Goal: Understand process/instructions

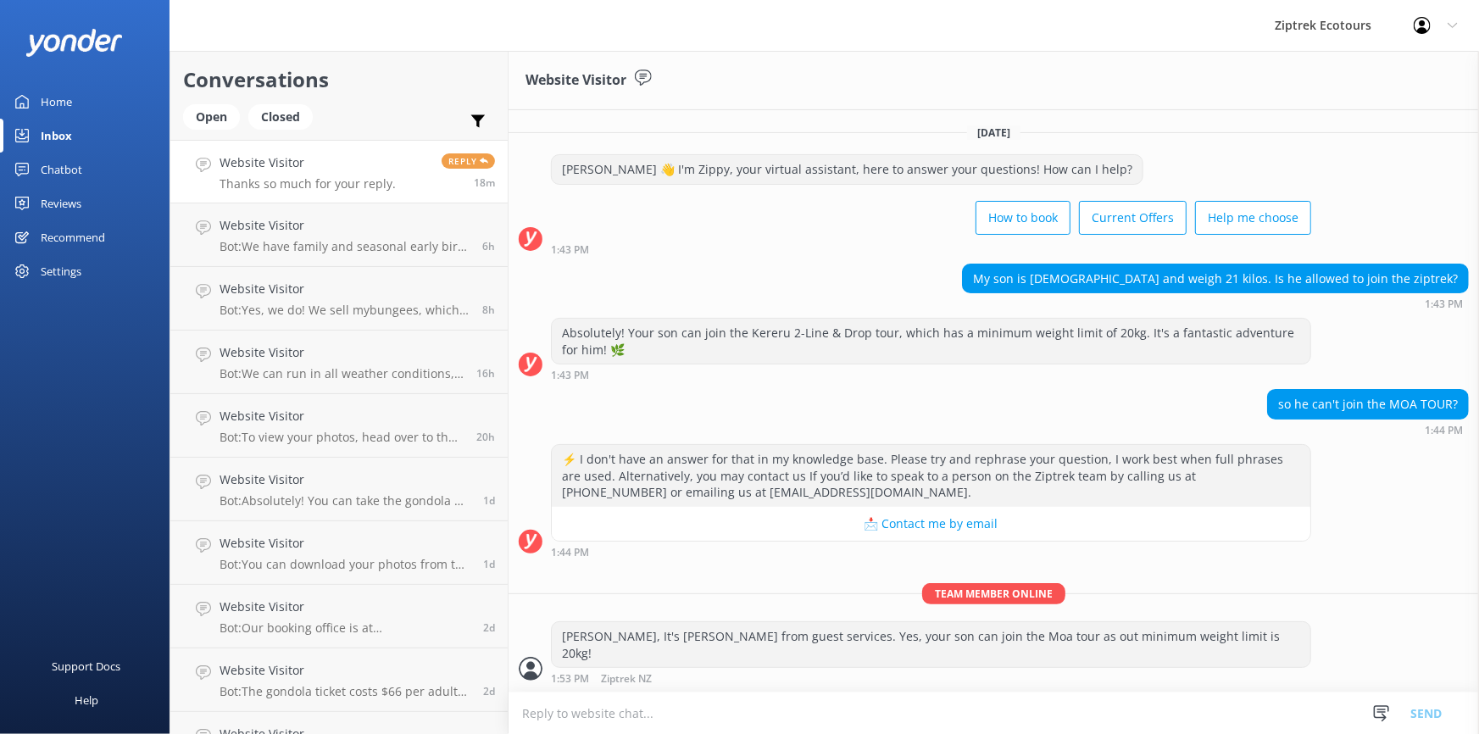
scroll to position [37, 0]
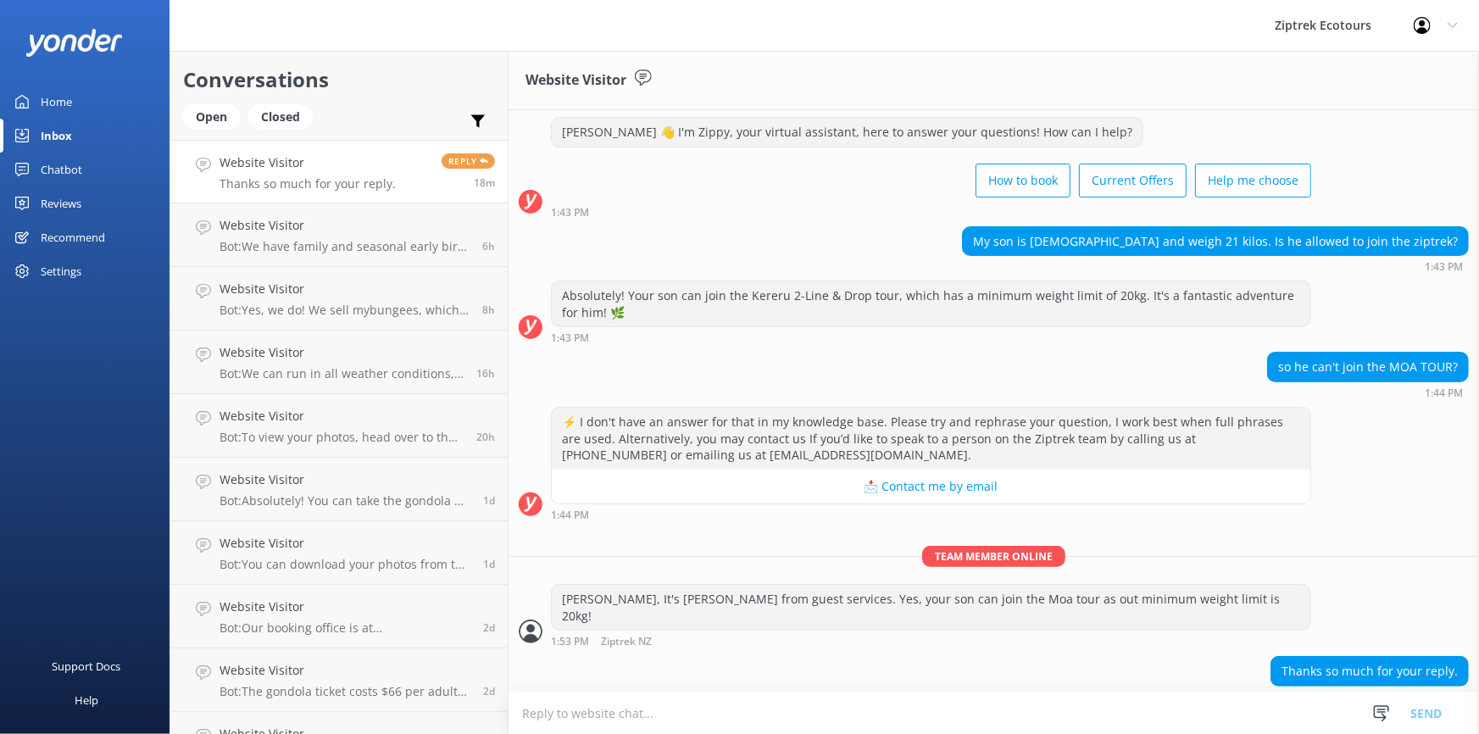
click at [42, 107] on div "Home" at bounding box center [56, 102] width 31 height 34
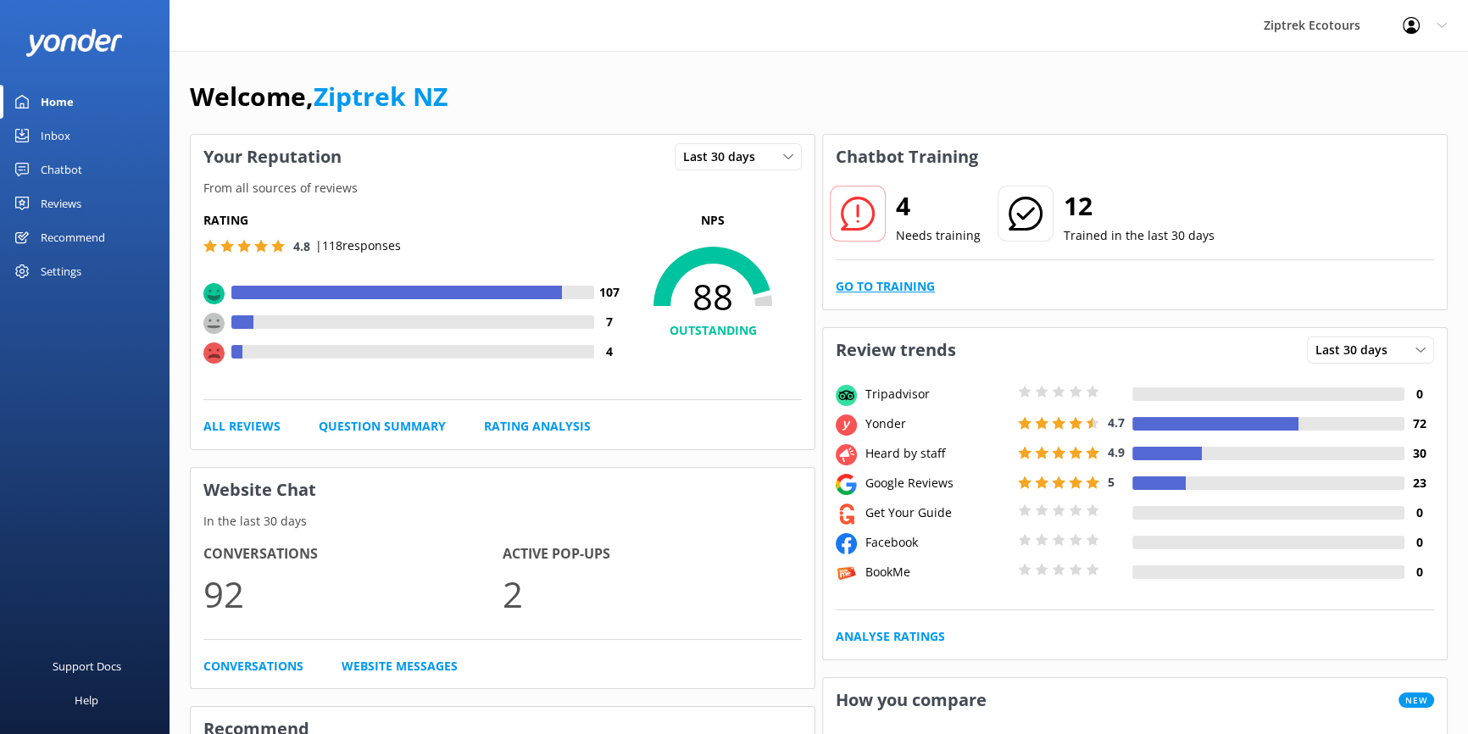
click at [890, 285] on link "Go to Training" at bounding box center [885, 286] width 99 height 19
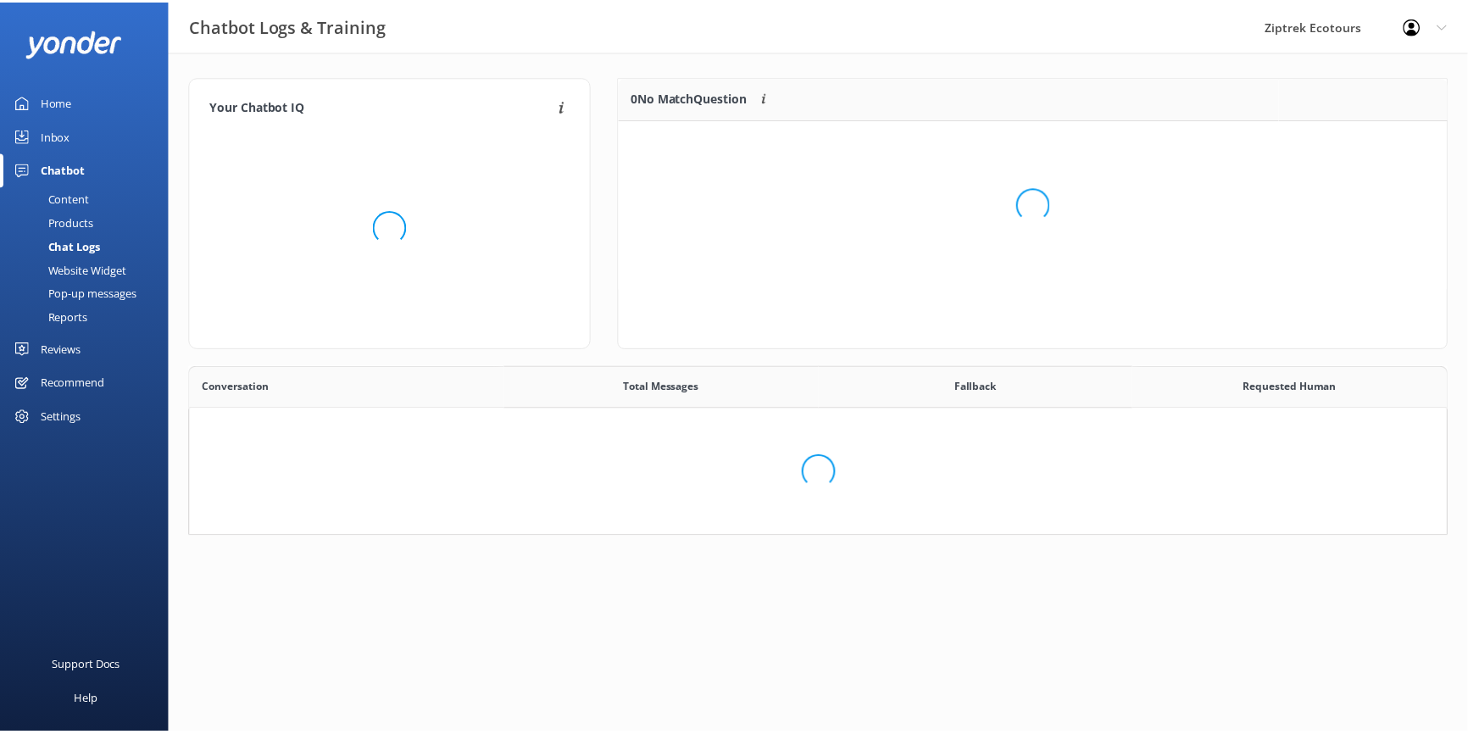
scroll to position [582, 1244]
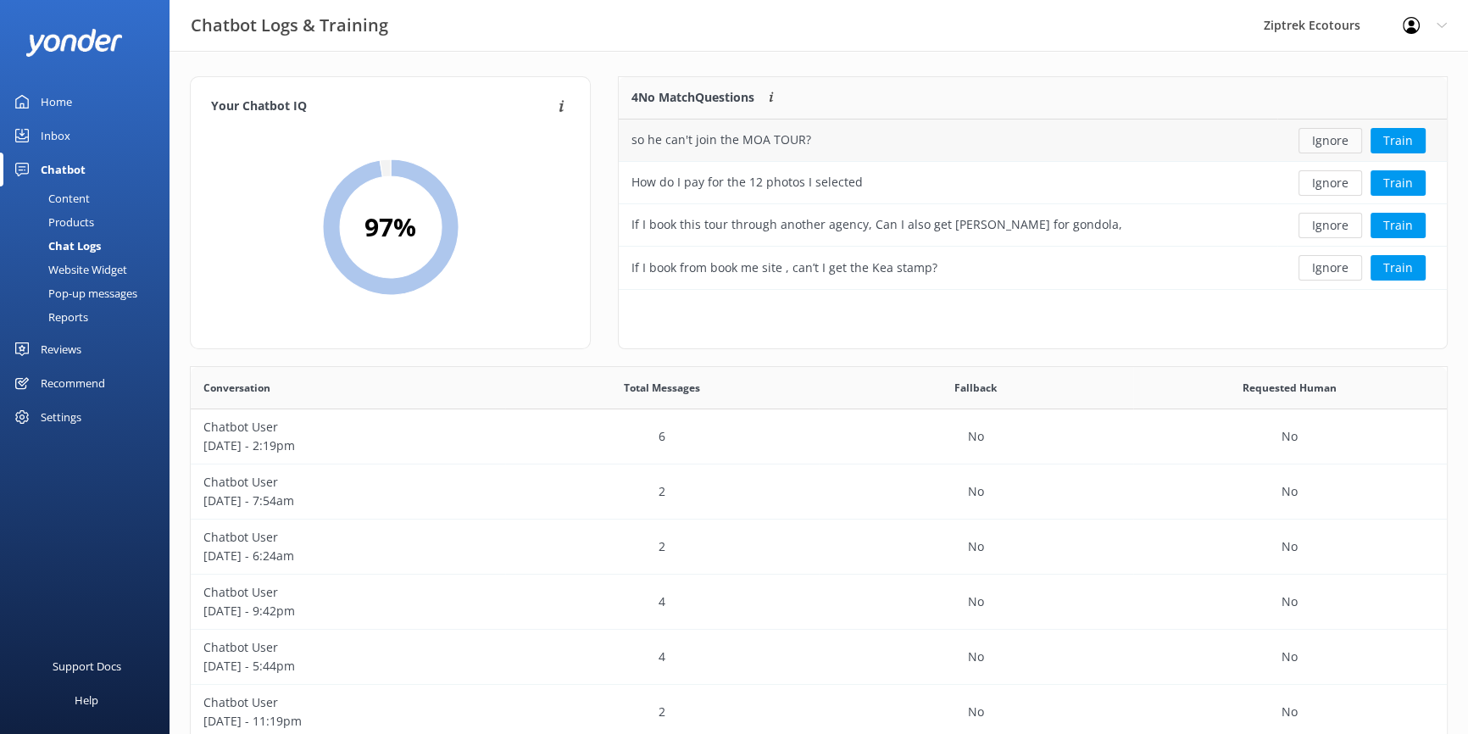
click at [1340, 135] on button "Ignore" at bounding box center [1330, 140] width 64 height 25
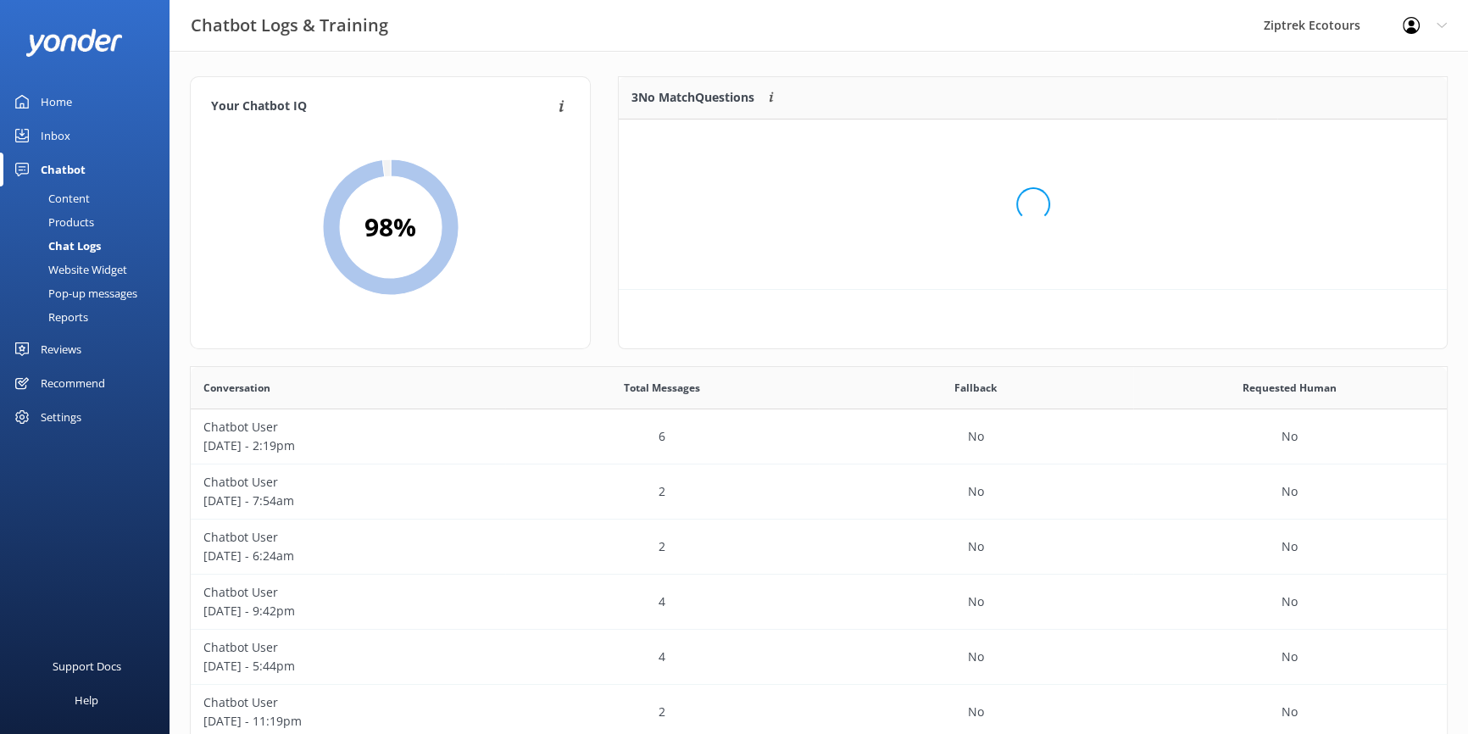
scroll to position [158, 816]
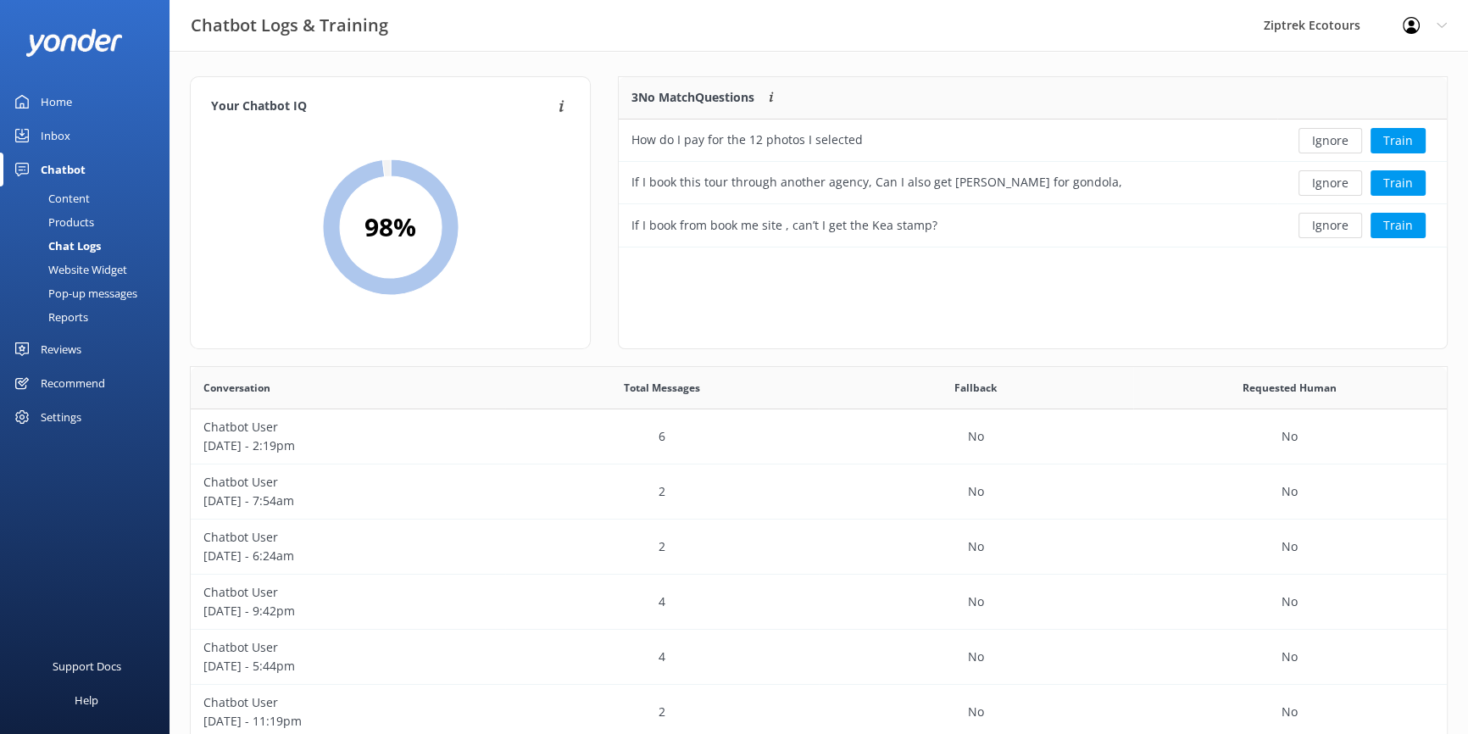
click at [1340, 135] on button "Ignore" at bounding box center [1330, 140] width 64 height 25
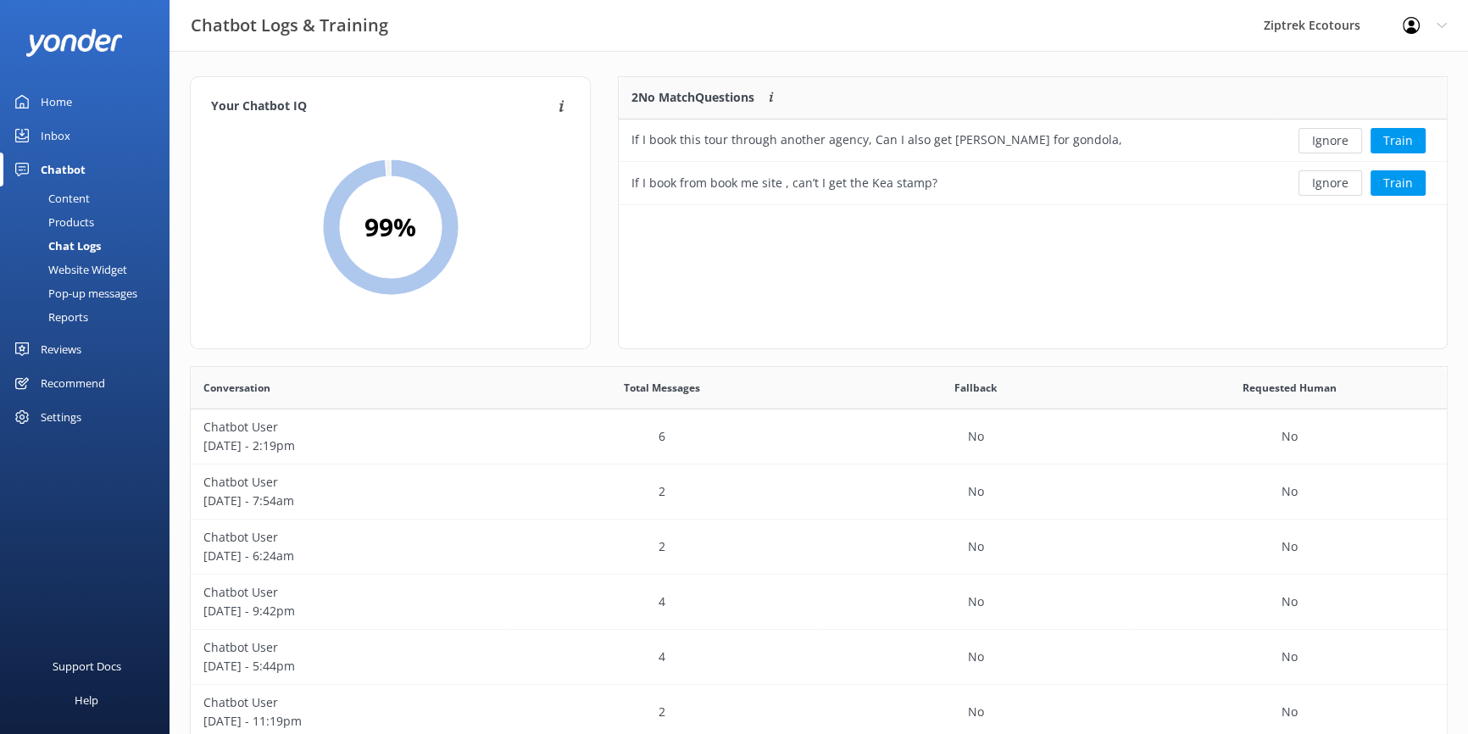
scroll to position [116, 816]
click at [1340, 135] on button "Ignore" at bounding box center [1330, 140] width 64 height 25
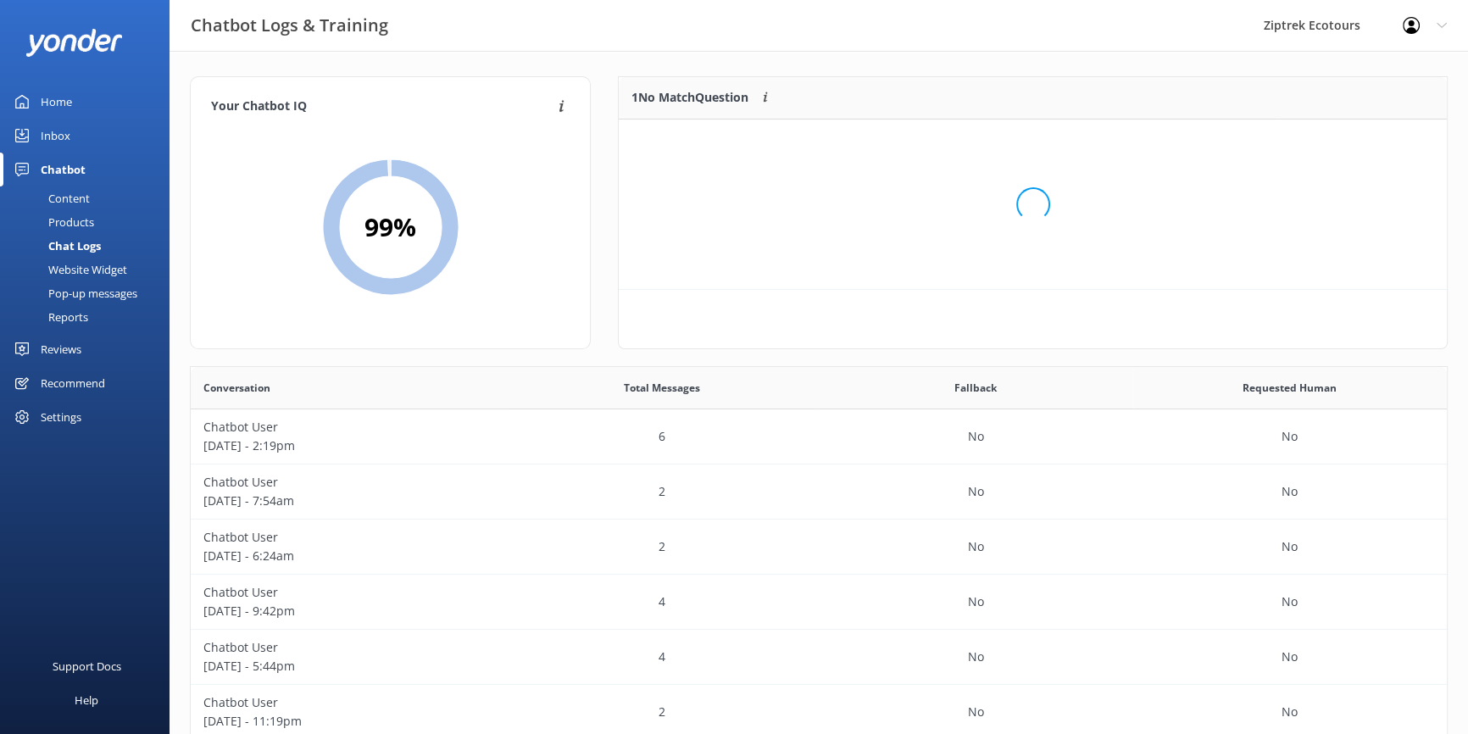
scroll to position [74, 816]
click at [1340, 135] on button "Ignore" at bounding box center [1330, 140] width 64 height 25
